Goal: Complete application form: Complete application form

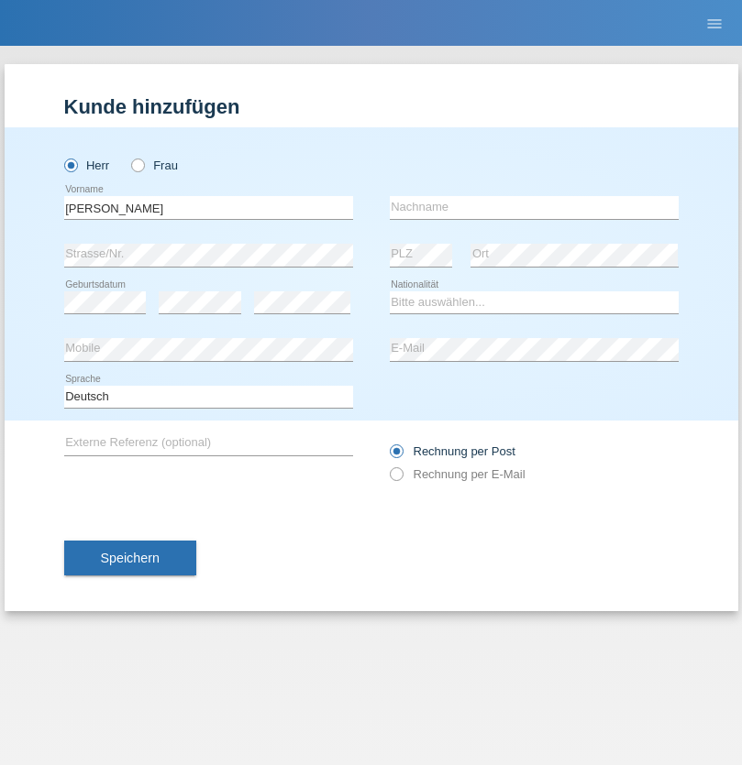
type input "[PERSON_NAME]"
click at [533, 207] on input "text" at bounding box center [534, 207] width 289 height 23
type input "Sarbu"
select select "RO"
select select "C"
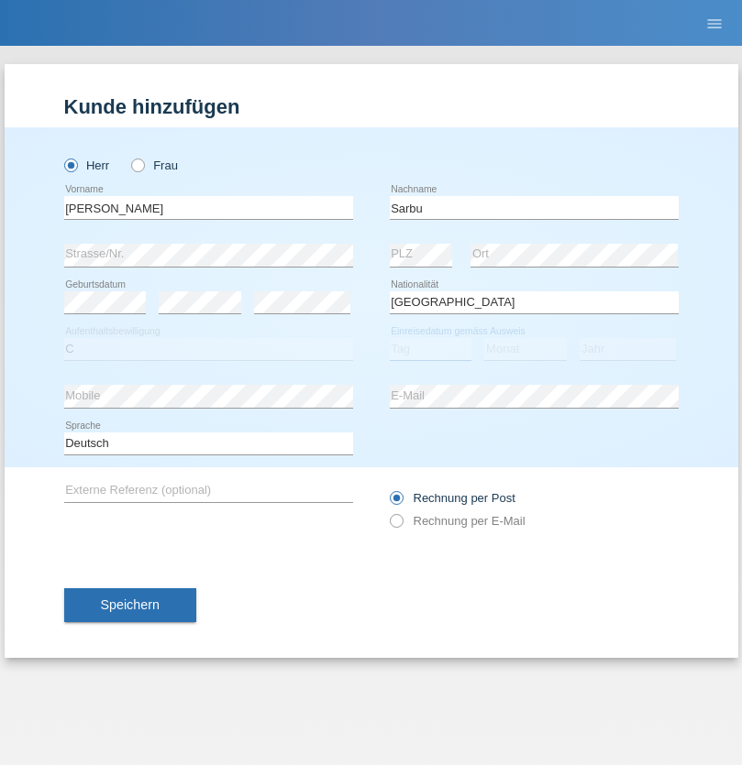
select select "01"
select select "08"
select select "2021"
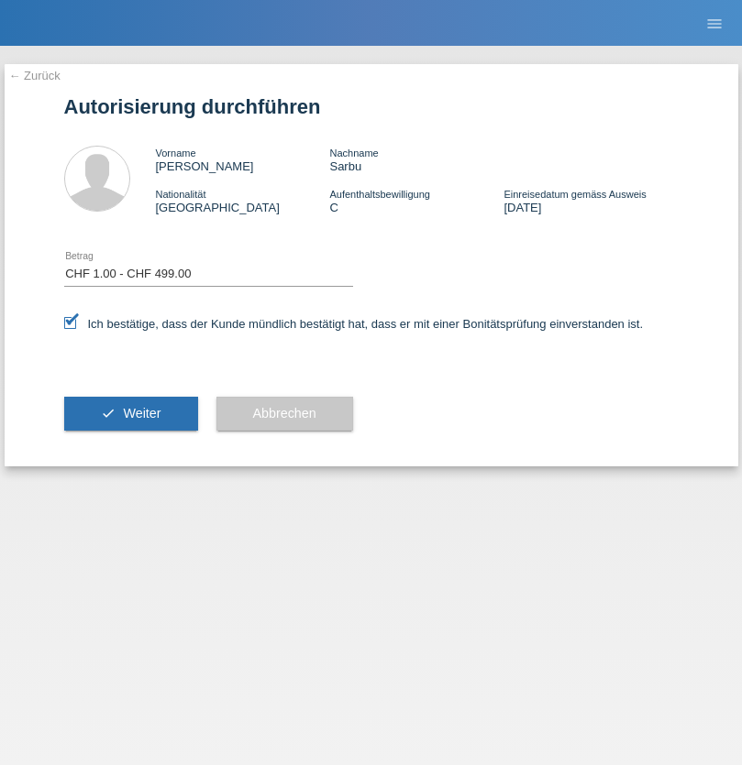
select select "1"
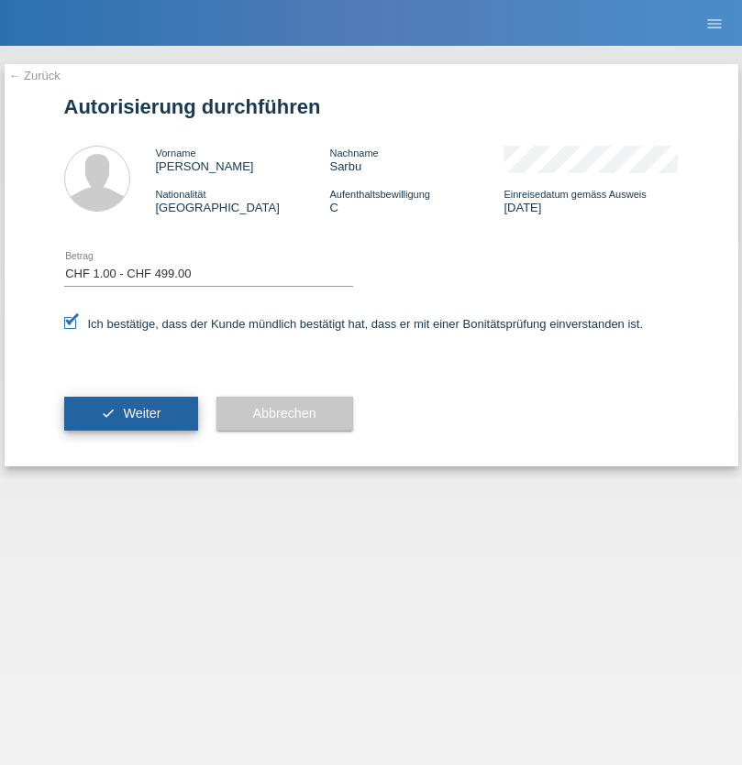
click at [130, 413] on span "Weiter" at bounding box center [142, 413] width 38 height 15
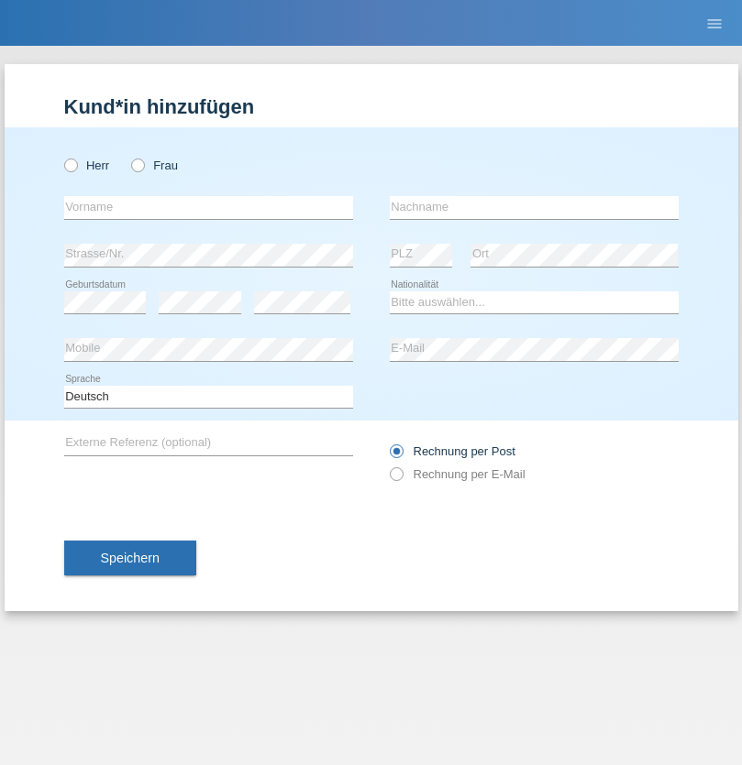
radio input "true"
click at [208, 207] on input "text" at bounding box center [208, 207] width 289 height 23
type input "Serap"
click at [533, 207] on input "text" at bounding box center [534, 207] width 289 height 23
type input "Demirarslan"
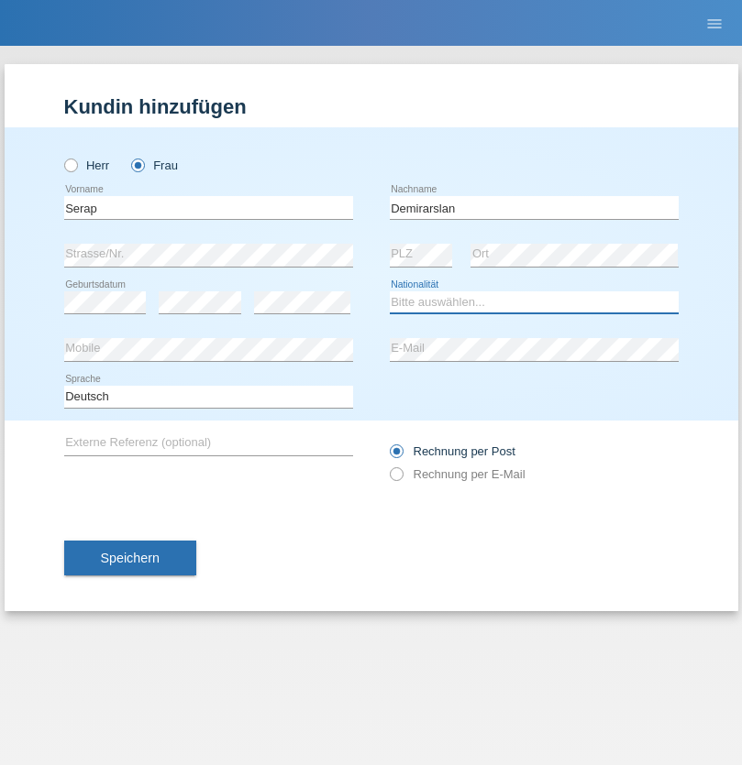
select select "AT"
select select "C"
select select "23"
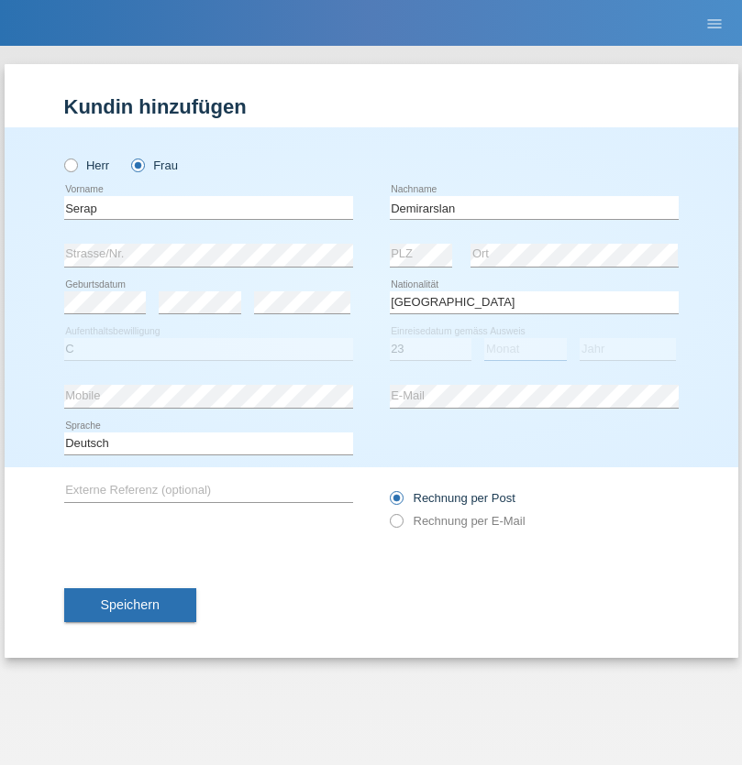
select select "09"
select select "2013"
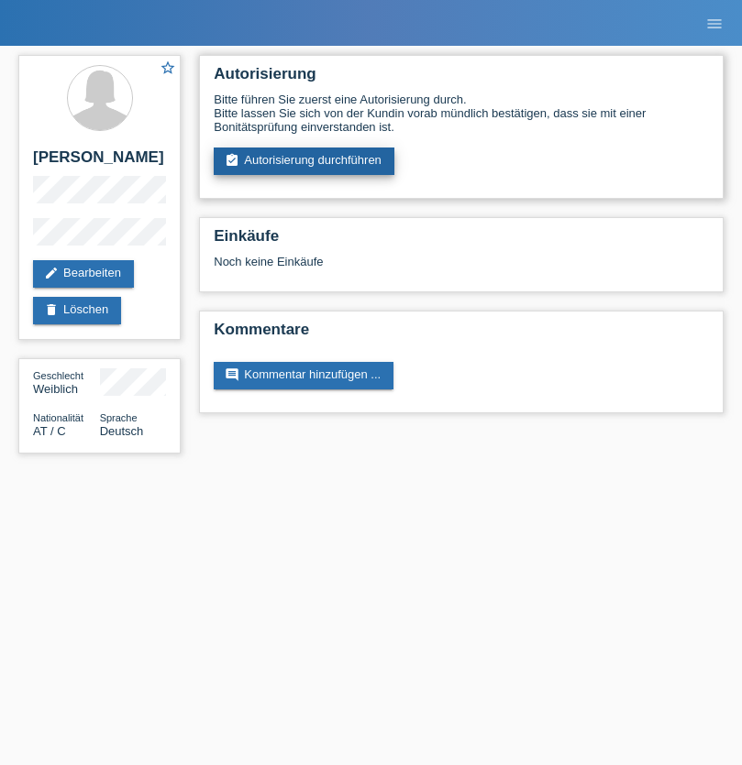
click at [304, 161] on link "assignment_turned_in Autorisierung durchführen" at bounding box center [304, 161] width 181 height 27
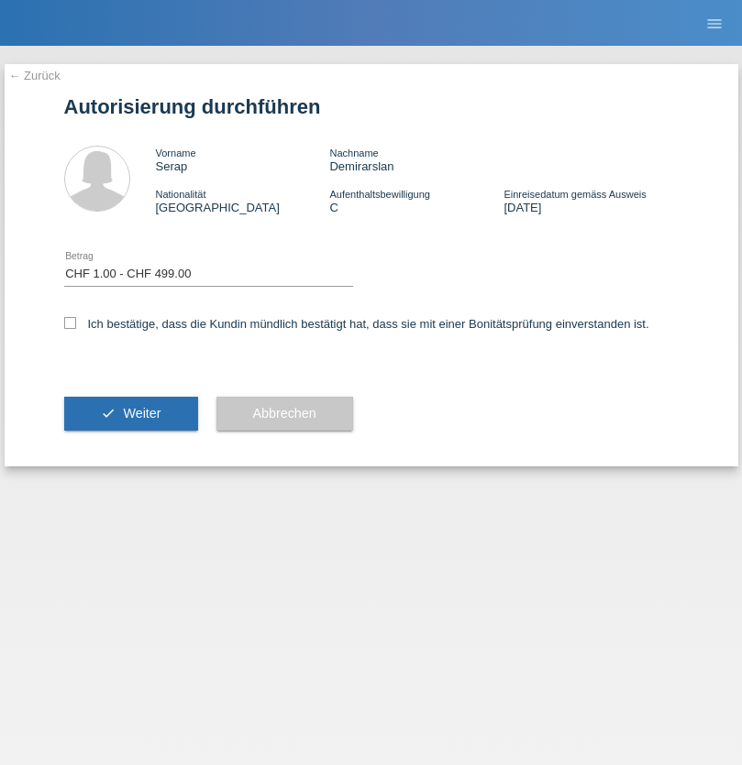
select select "1"
checkbox input "true"
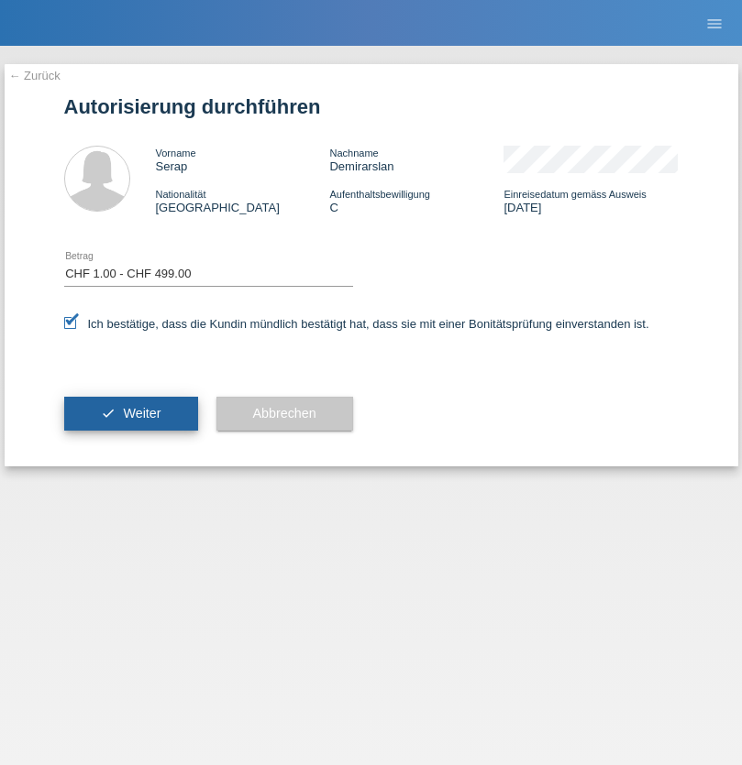
click at [130, 413] on span "Weiter" at bounding box center [142, 413] width 38 height 15
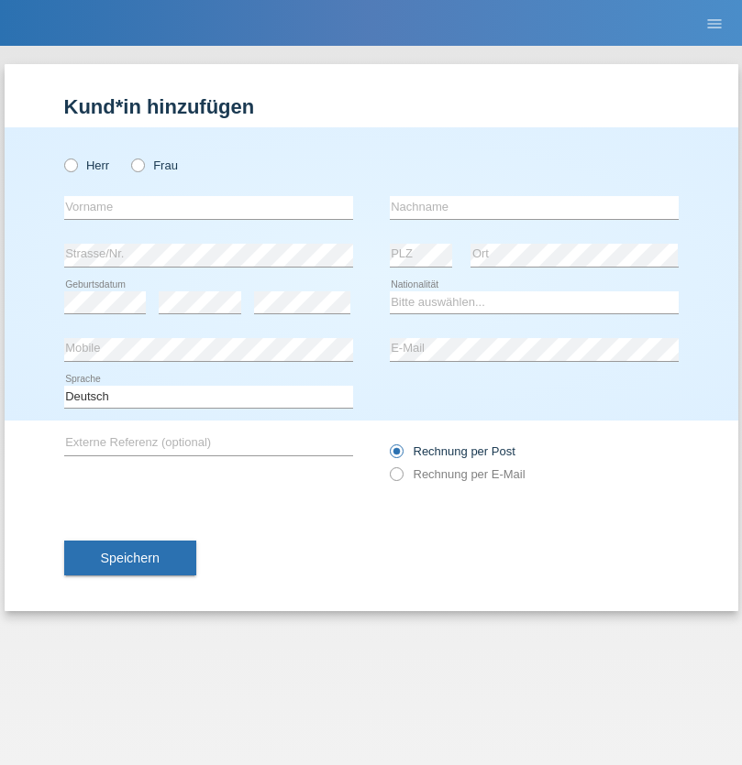
radio input "true"
click at [208, 207] on input "text" at bounding box center [208, 207] width 289 height 23
type input "Radouane"
click at [533, 207] on input "text" at bounding box center [534, 207] width 289 height 23
type input "Kemer"
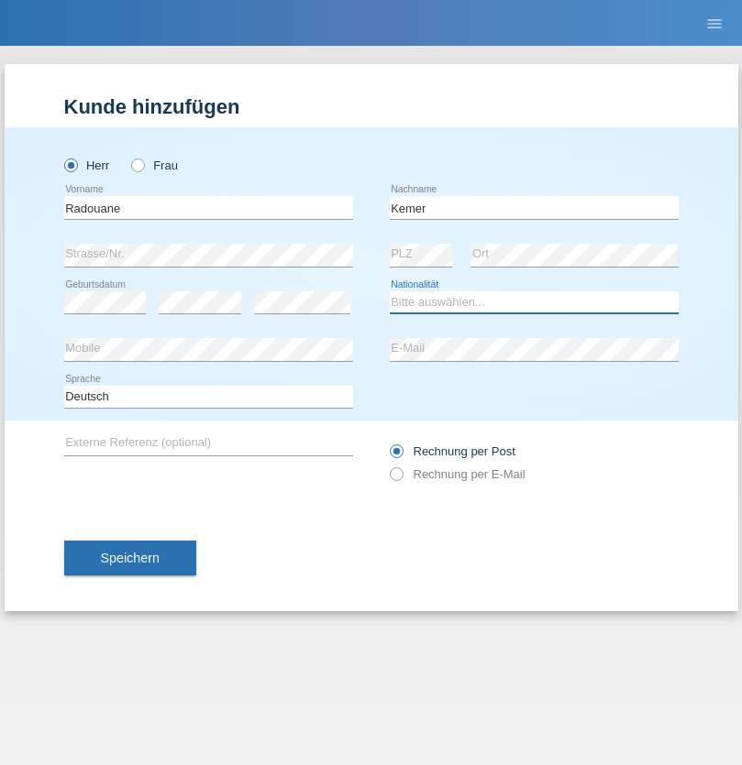
select select "FR"
select select "C"
select select "17"
select select "11"
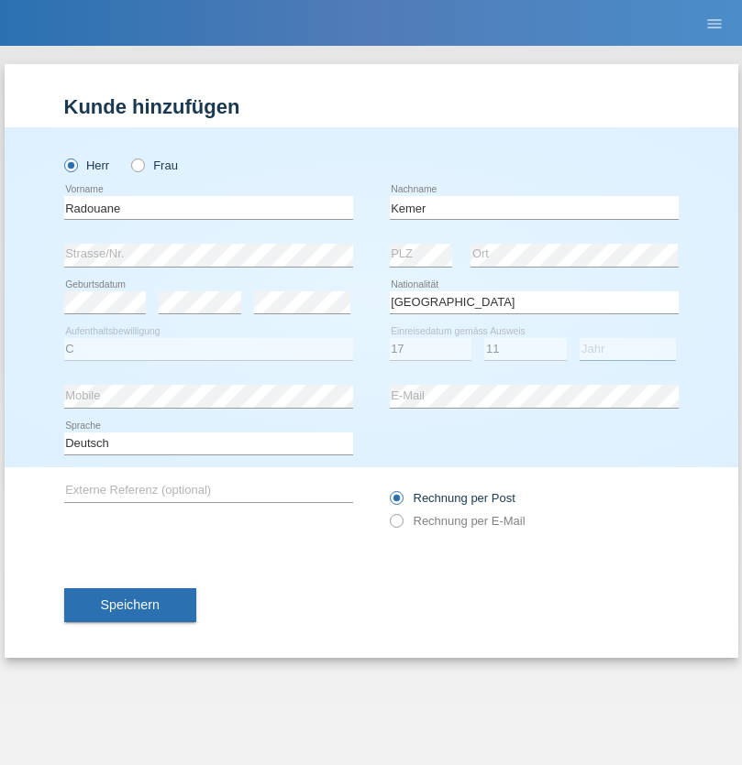
select select "2021"
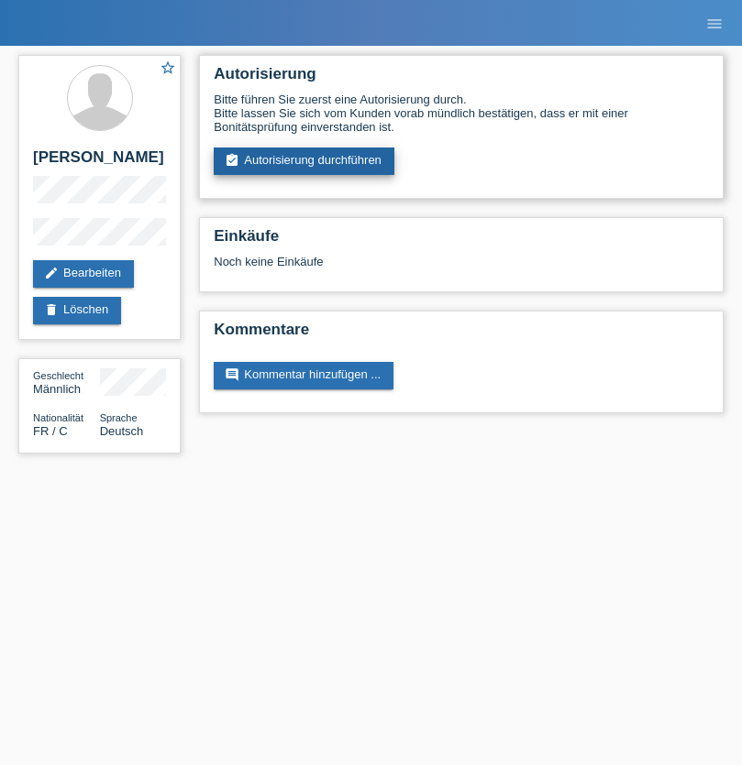
click at [304, 161] on link "assignment_turned_in Autorisierung durchführen" at bounding box center [304, 161] width 181 height 27
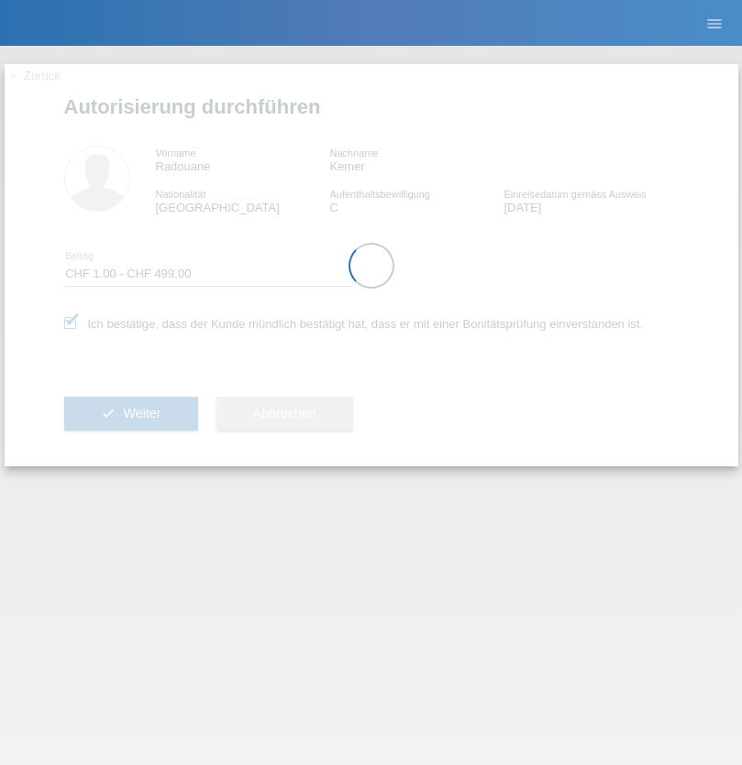
select select "1"
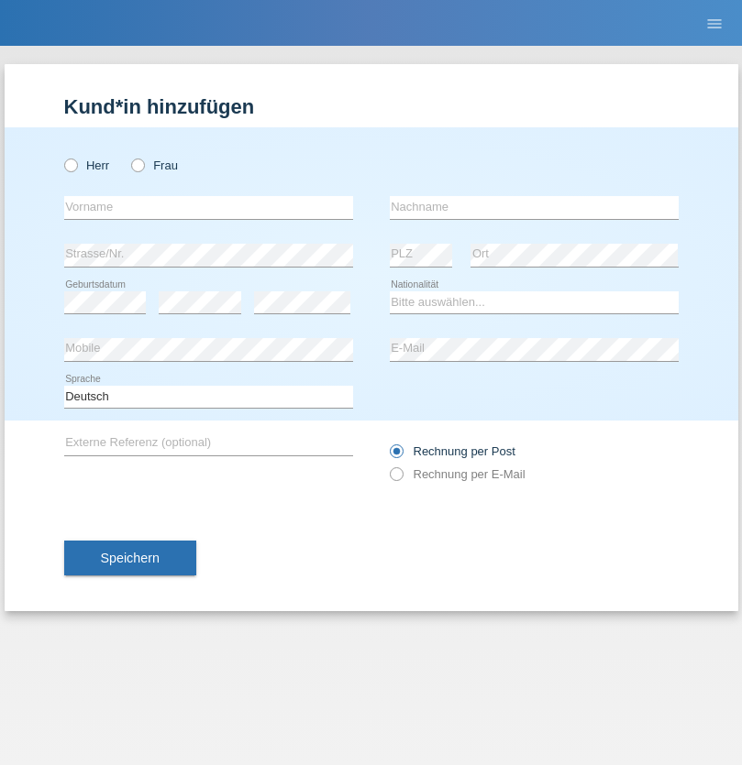
radio input "true"
click at [208, 207] on input "text" at bounding box center [208, 207] width 289 height 23
type input "Armend"
click at [533, 207] on input "text" at bounding box center [534, 207] width 289 height 23
type input "Matoshi"
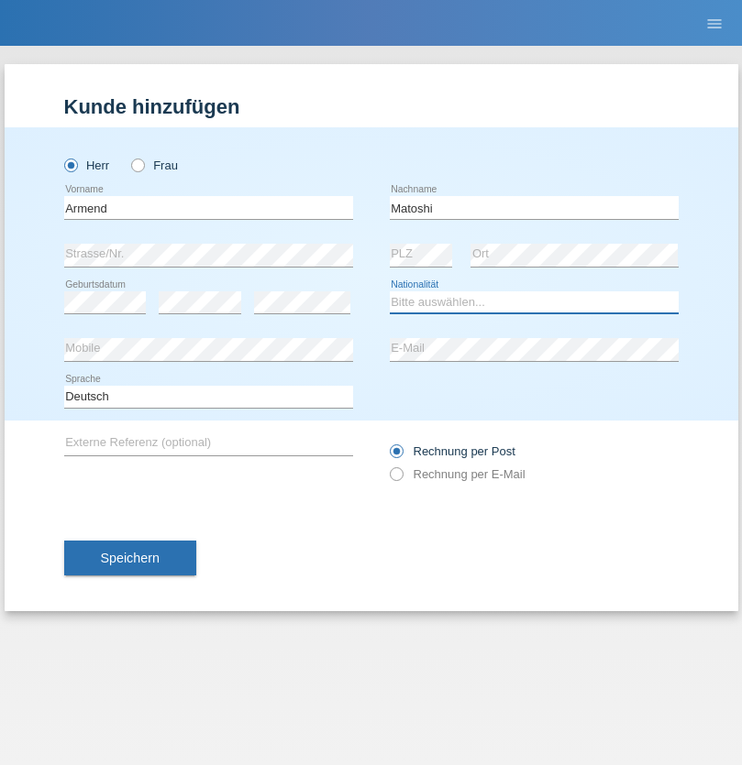
select select "CH"
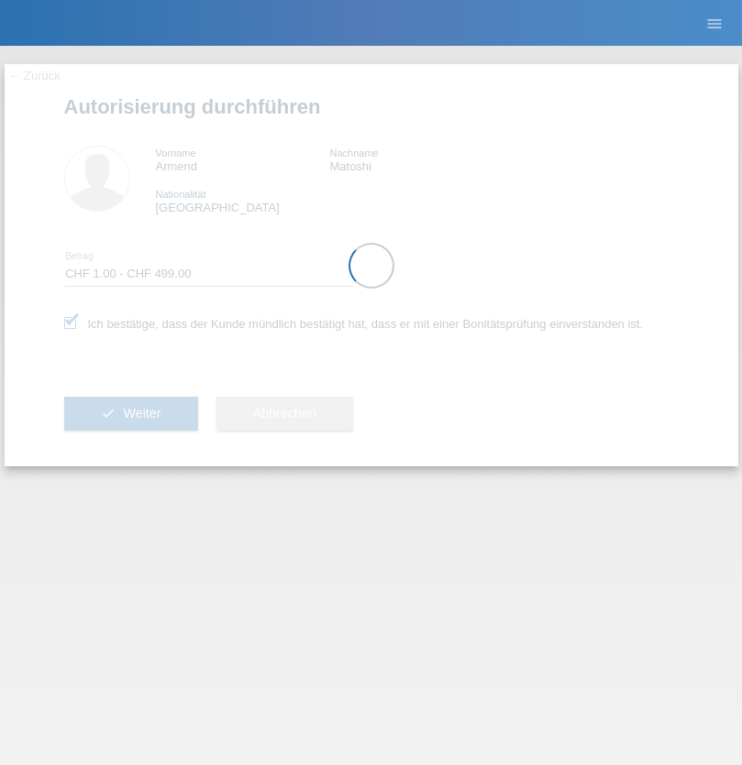
select select "1"
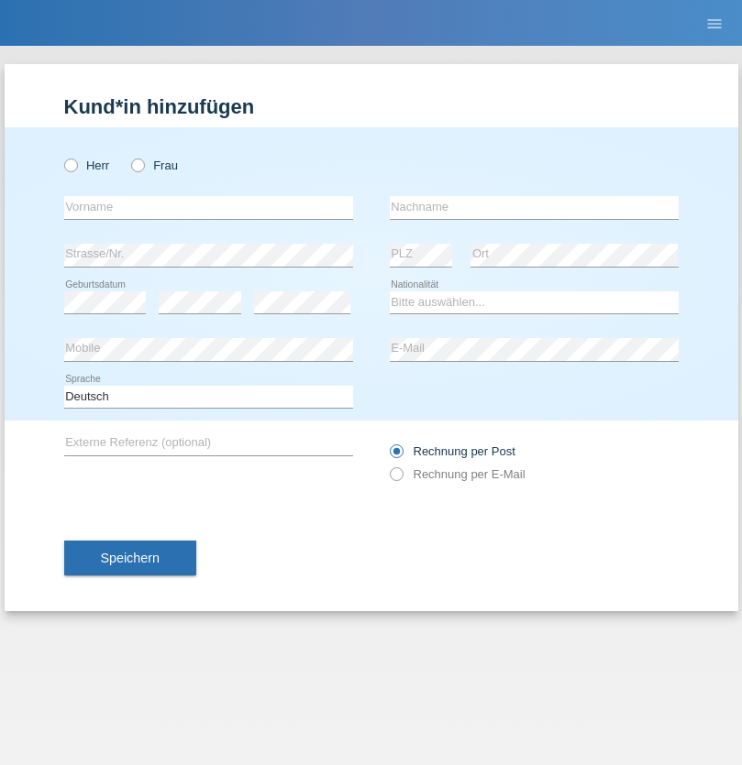
radio input "true"
click at [208, 207] on input "text" at bounding box center [208, 207] width 289 height 23
type input "Bayram"
click at [533, 207] on input "text" at bounding box center [534, 207] width 289 height 23
type input "Akhan"
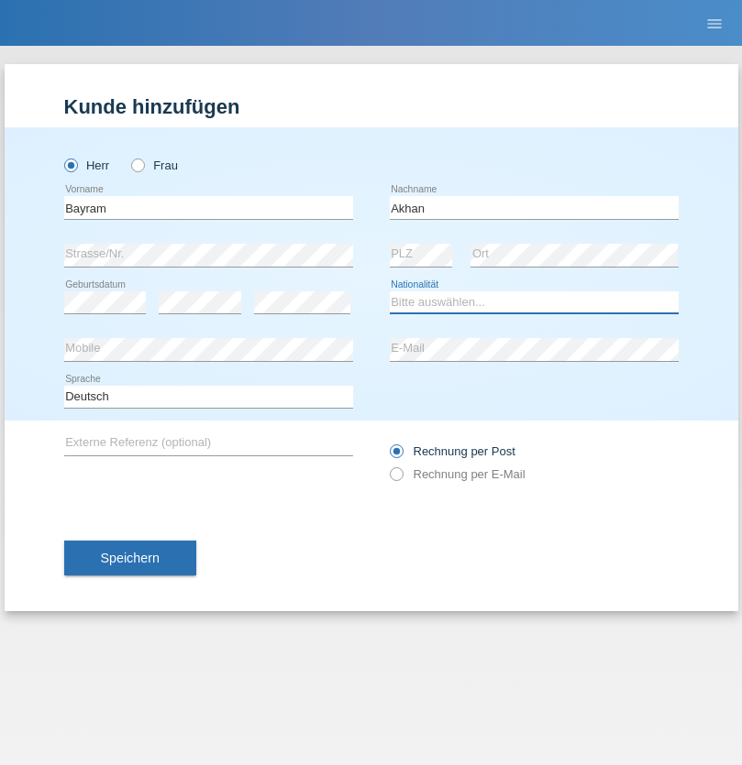
select select "CH"
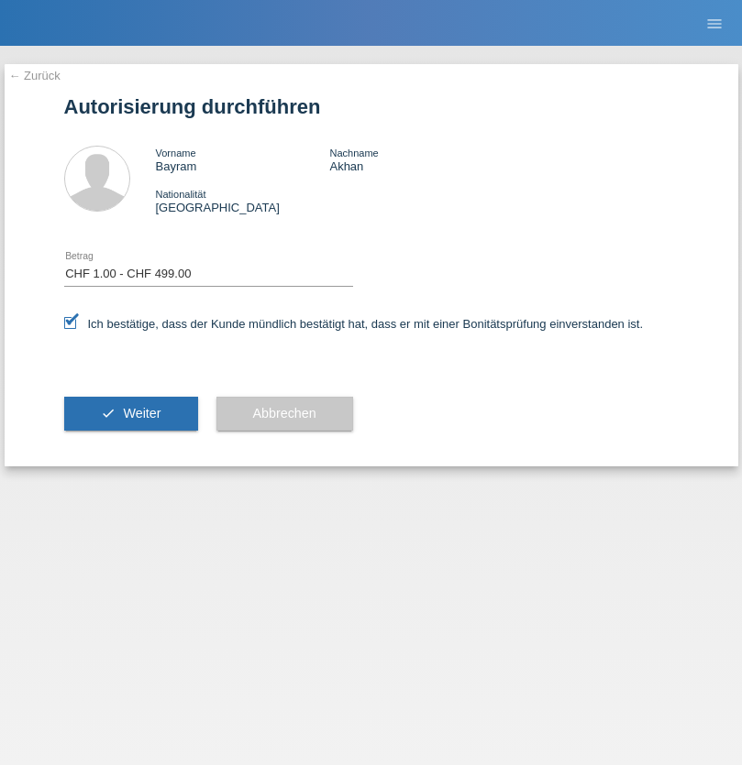
select select "1"
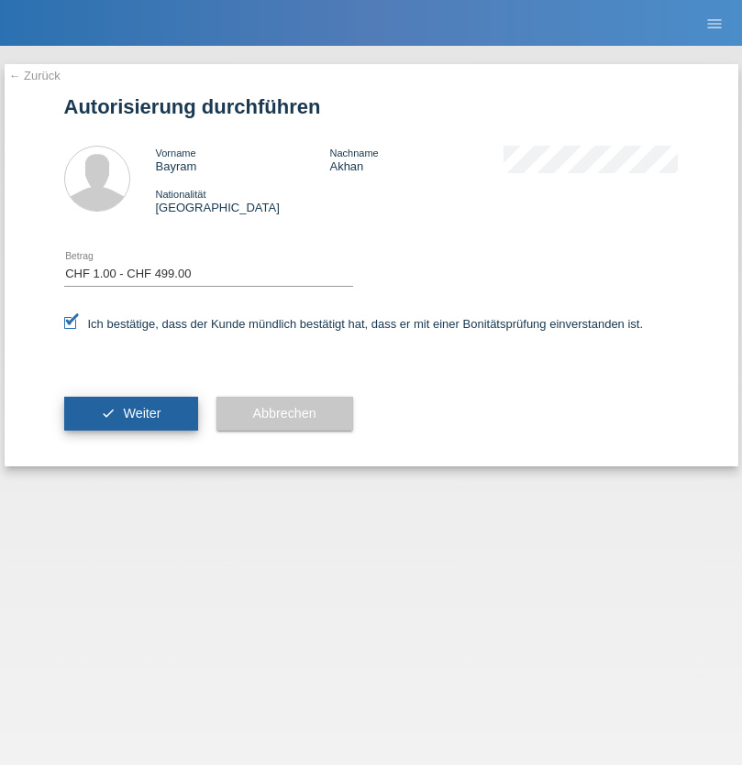
click at [130, 413] on span "Weiter" at bounding box center [142, 413] width 38 height 15
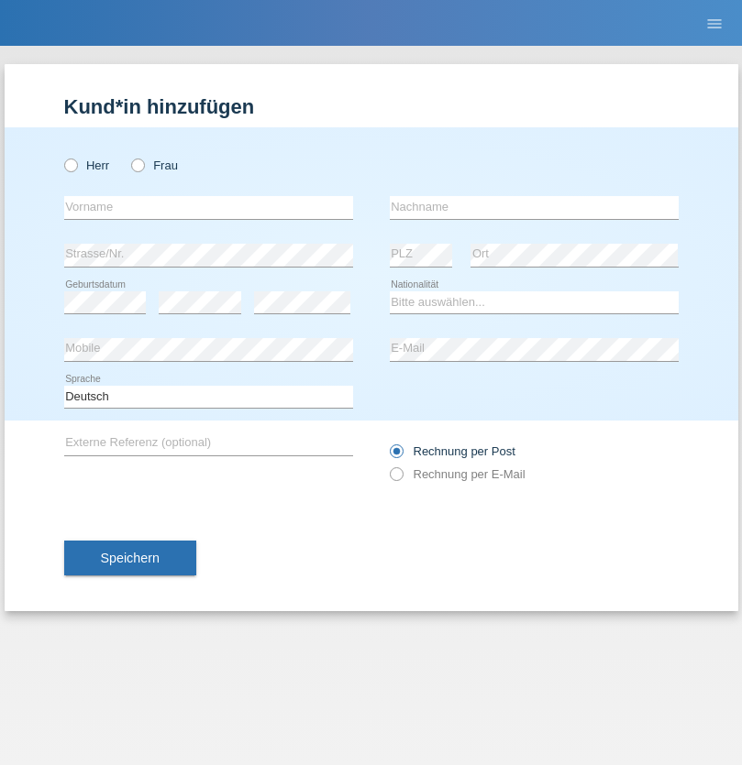
radio input "true"
click at [208, 207] on input "text" at bounding box center [208, 207] width 289 height 23
type input "[PERSON_NAME]"
click at [533, 207] on input "text" at bounding box center [534, 207] width 289 height 23
type input "Diovisalvi"
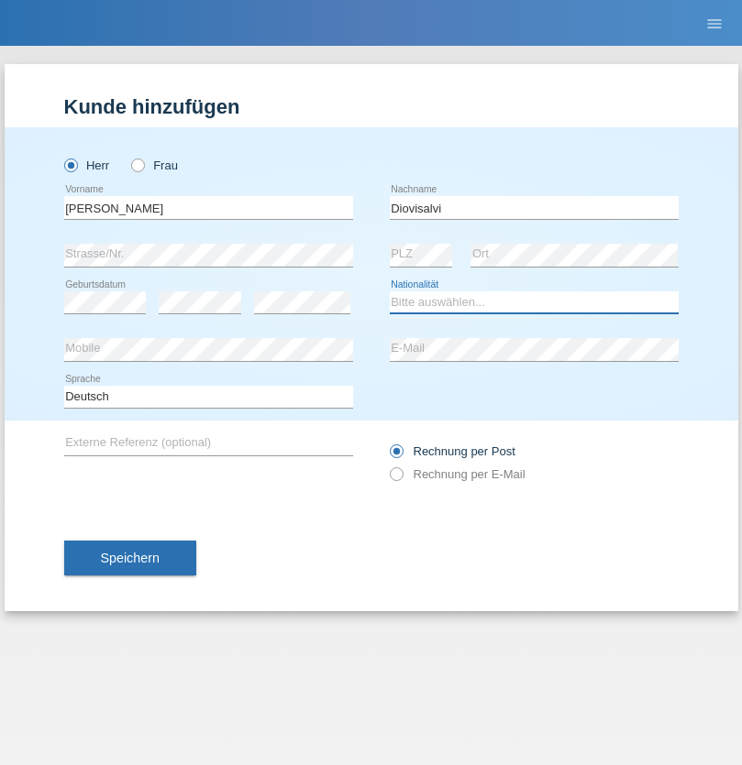
select select "CH"
